Goal: Information Seeking & Learning: Learn about a topic

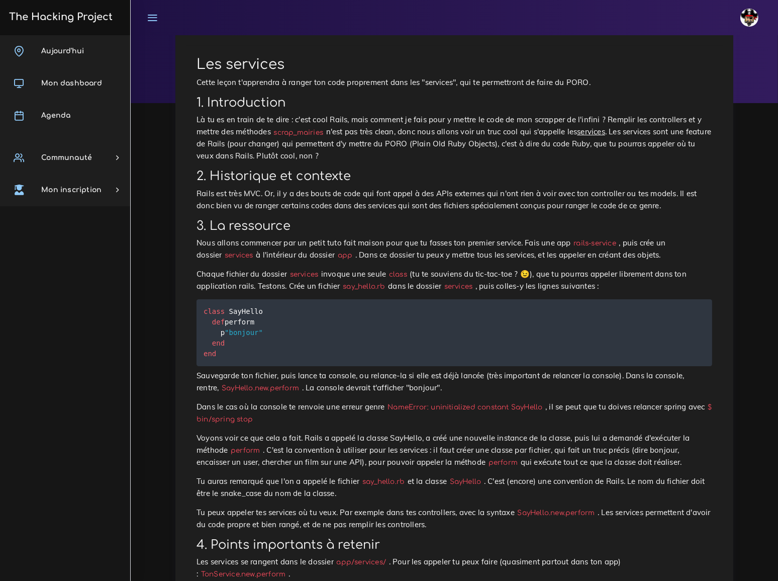
scroll to position [91, 0]
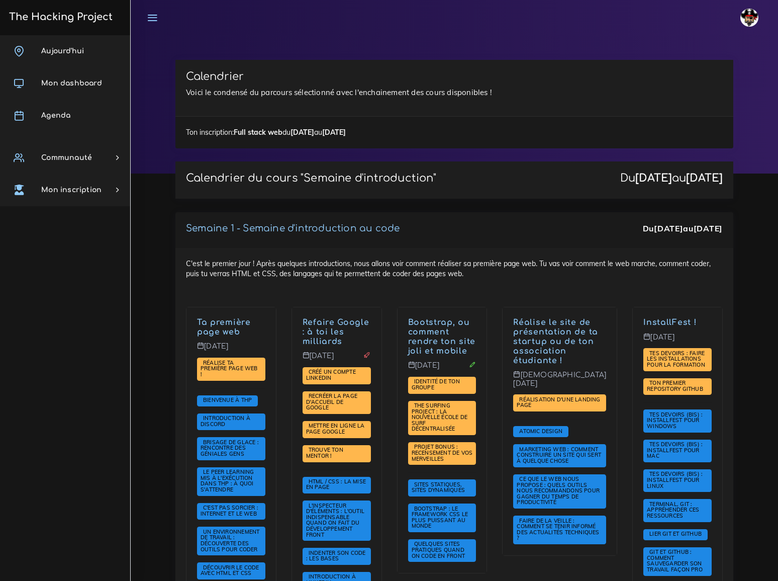
scroll to position [2285, 0]
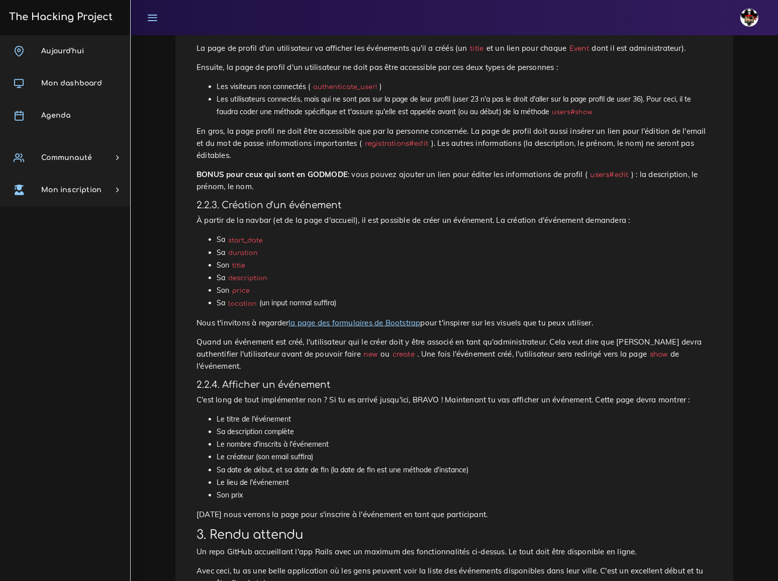
scroll to position [920, 0]
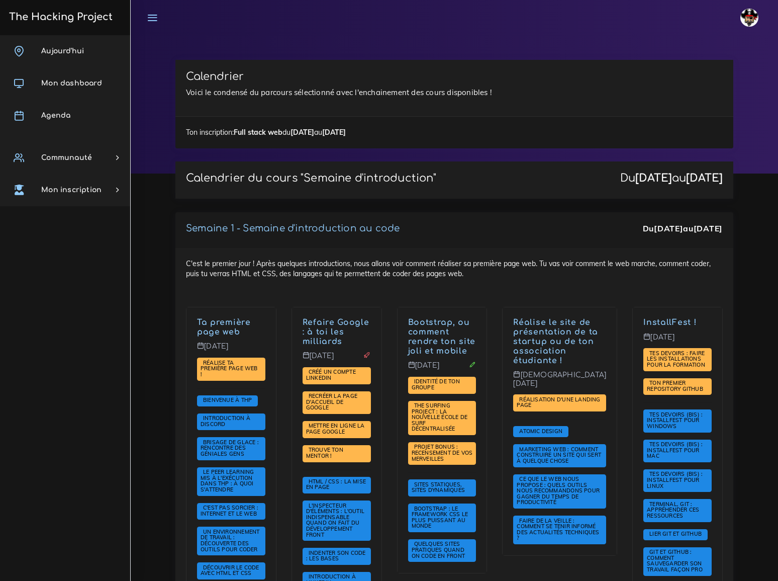
scroll to position [2285, 0]
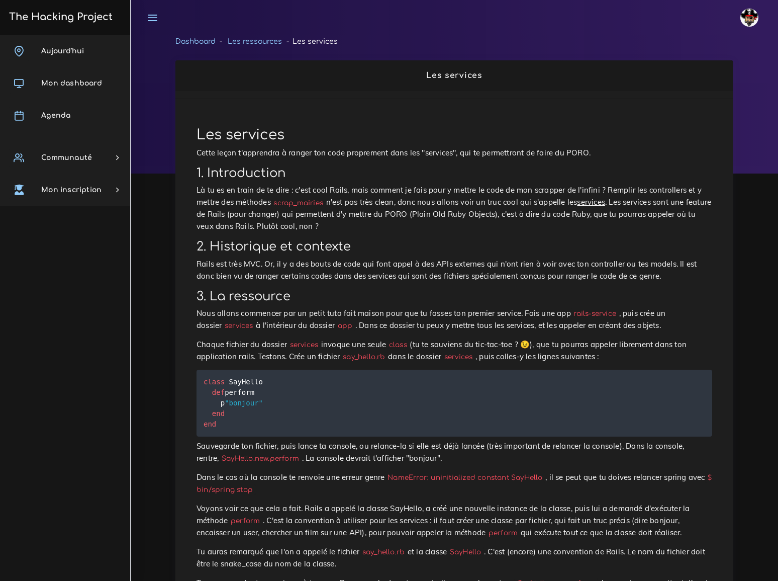
scroll to position [91, 0]
